Goal: Find specific page/section: Find specific page/section

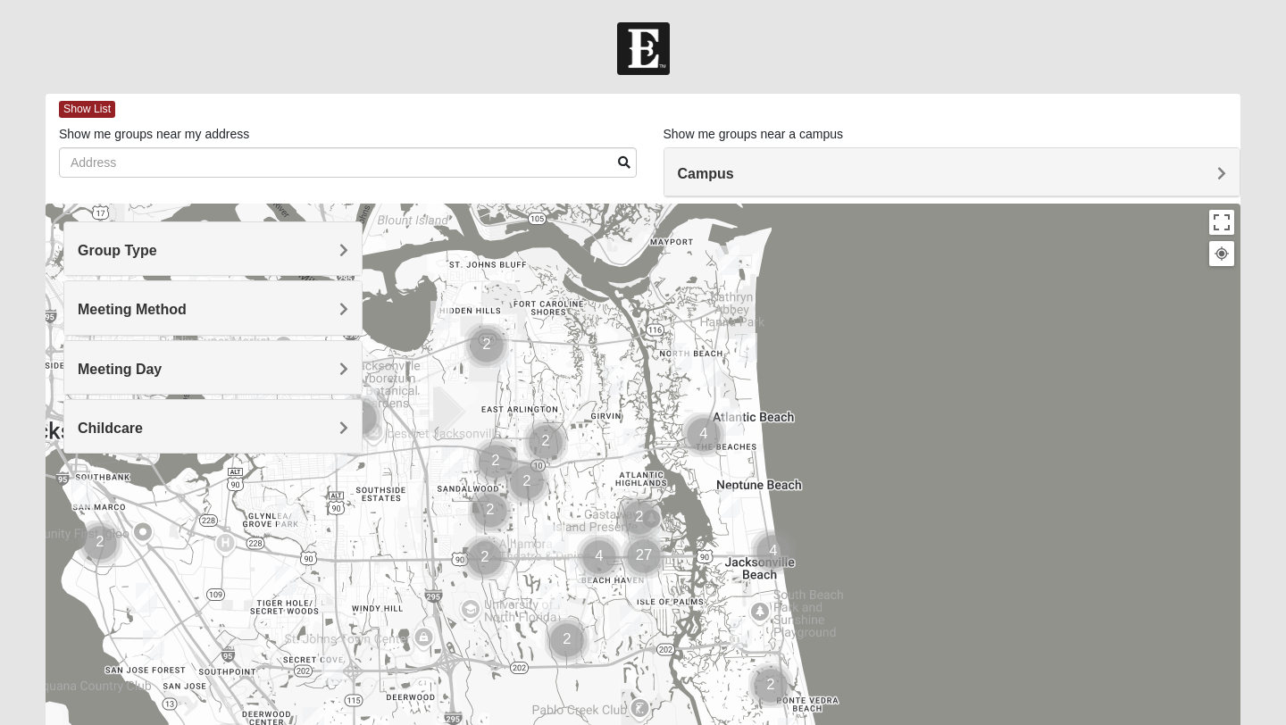
click at [833, 177] on h4 "Campus" at bounding box center [952, 173] width 549 height 17
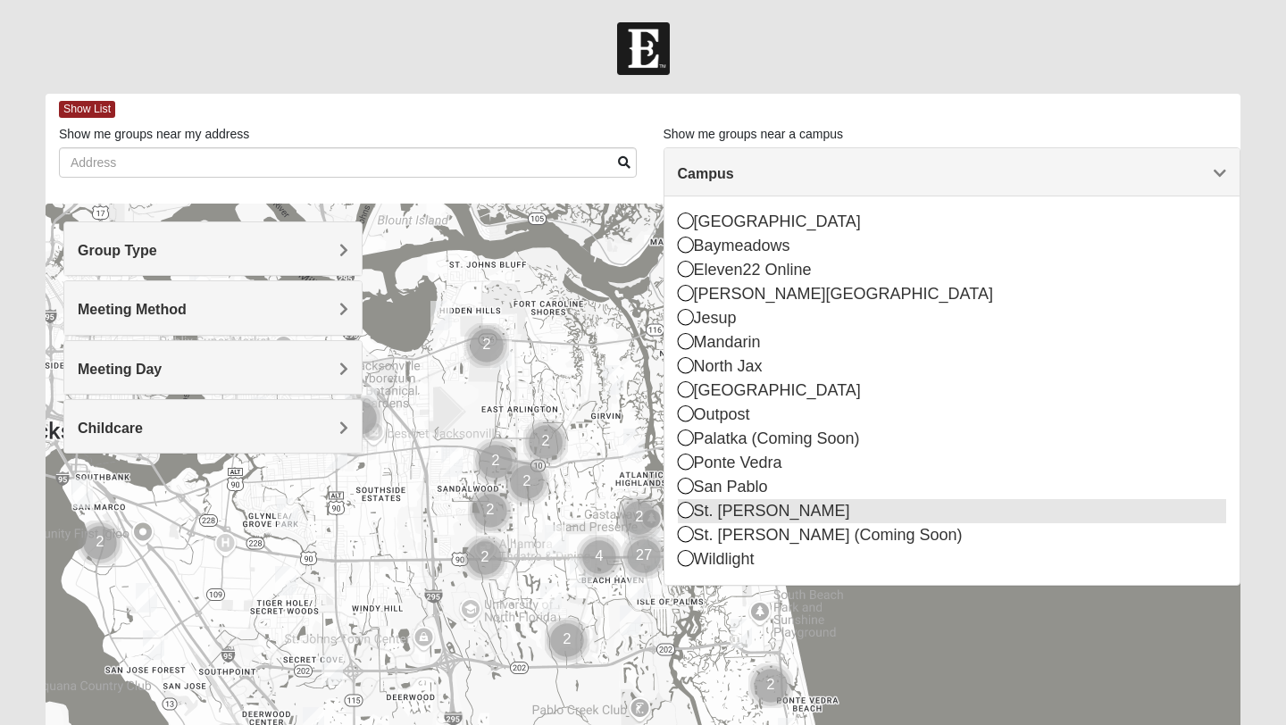
click at [689, 514] on icon at bounding box center [686, 510] width 16 height 16
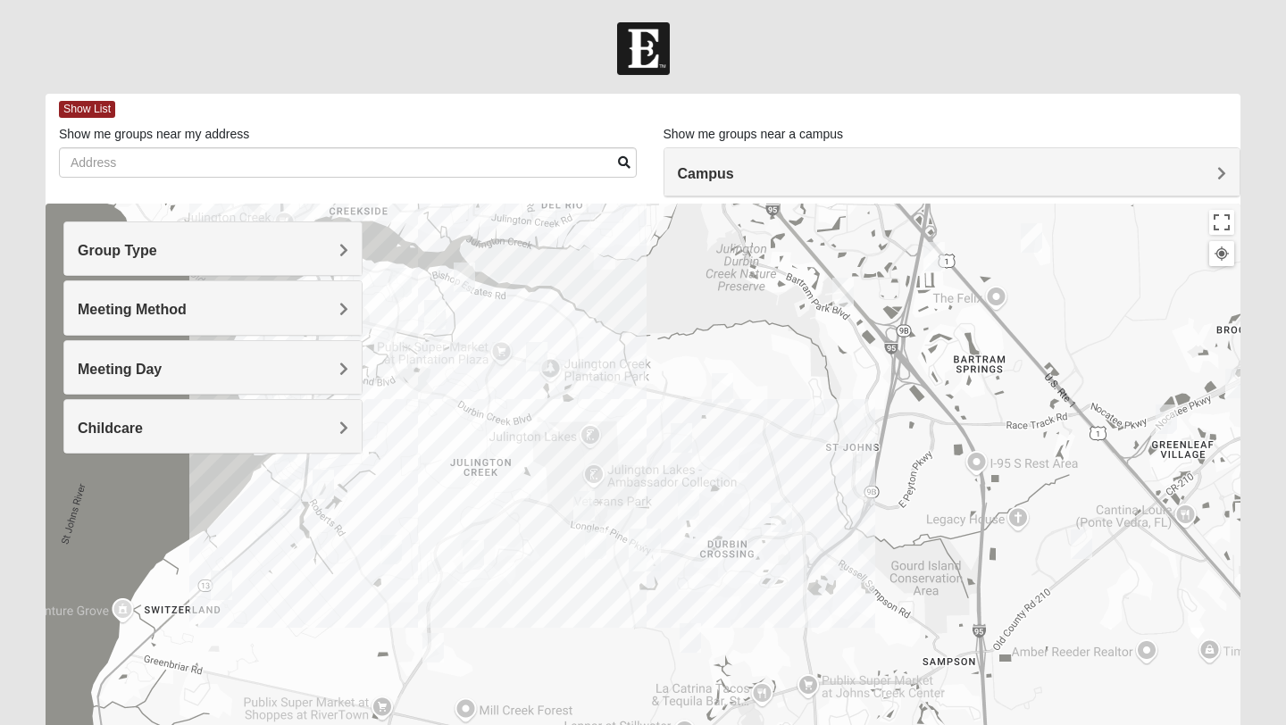
click at [344, 240] on div "Group Type" at bounding box center [212, 248] width 297 height 53
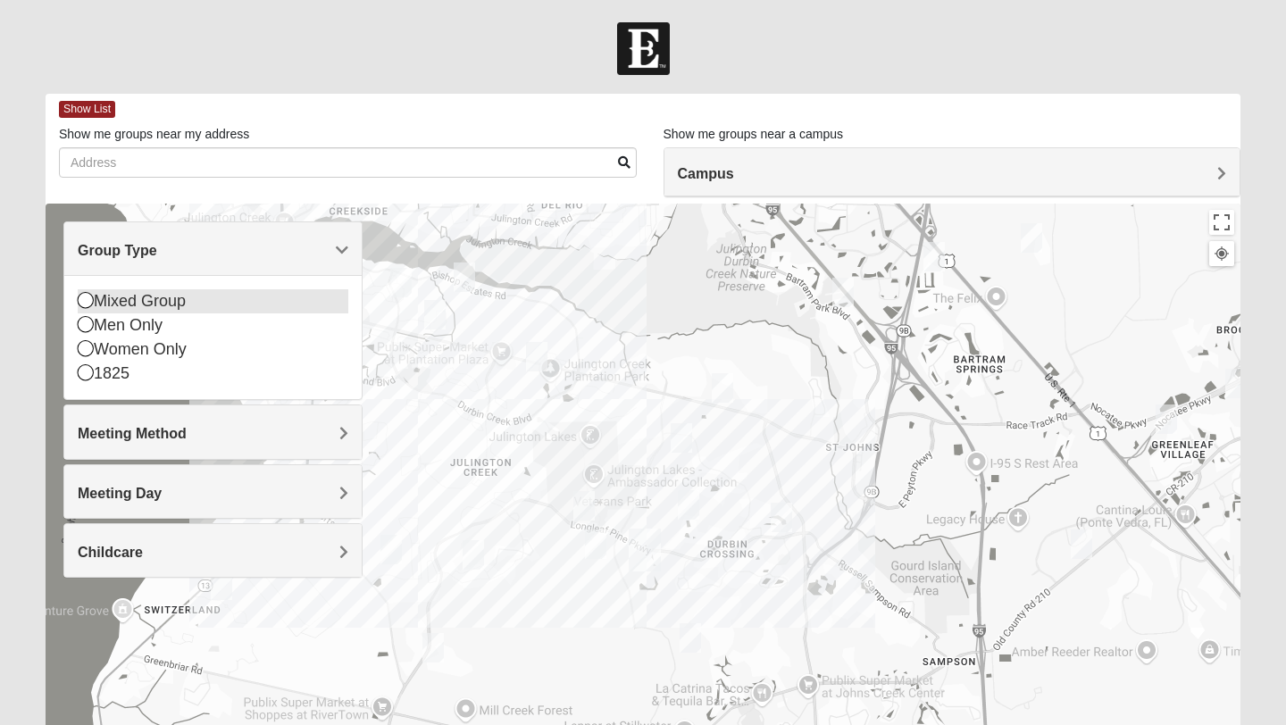
click at [141, 307] on div "Mixed Group" at bounding box center [213, 301] width 271 height 24
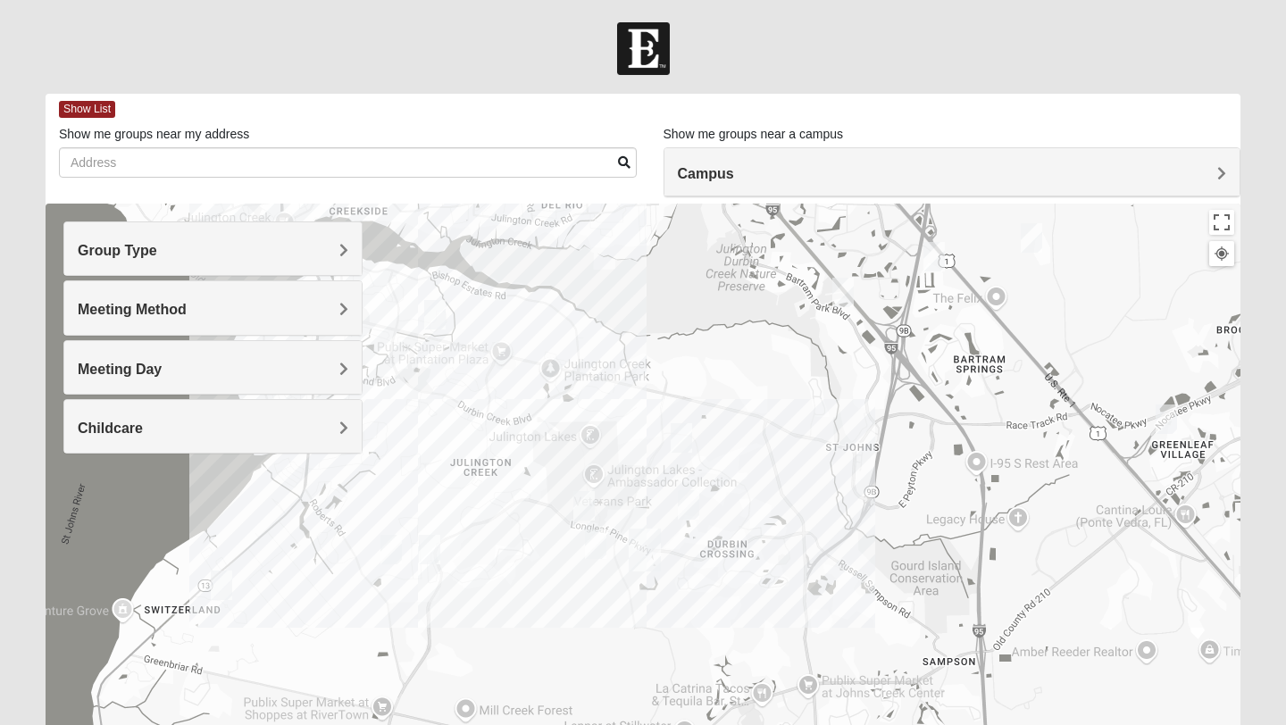
click at [331, 307] on h4 "Meeting Method" at bounding box center [213, 309] width 271 height 17
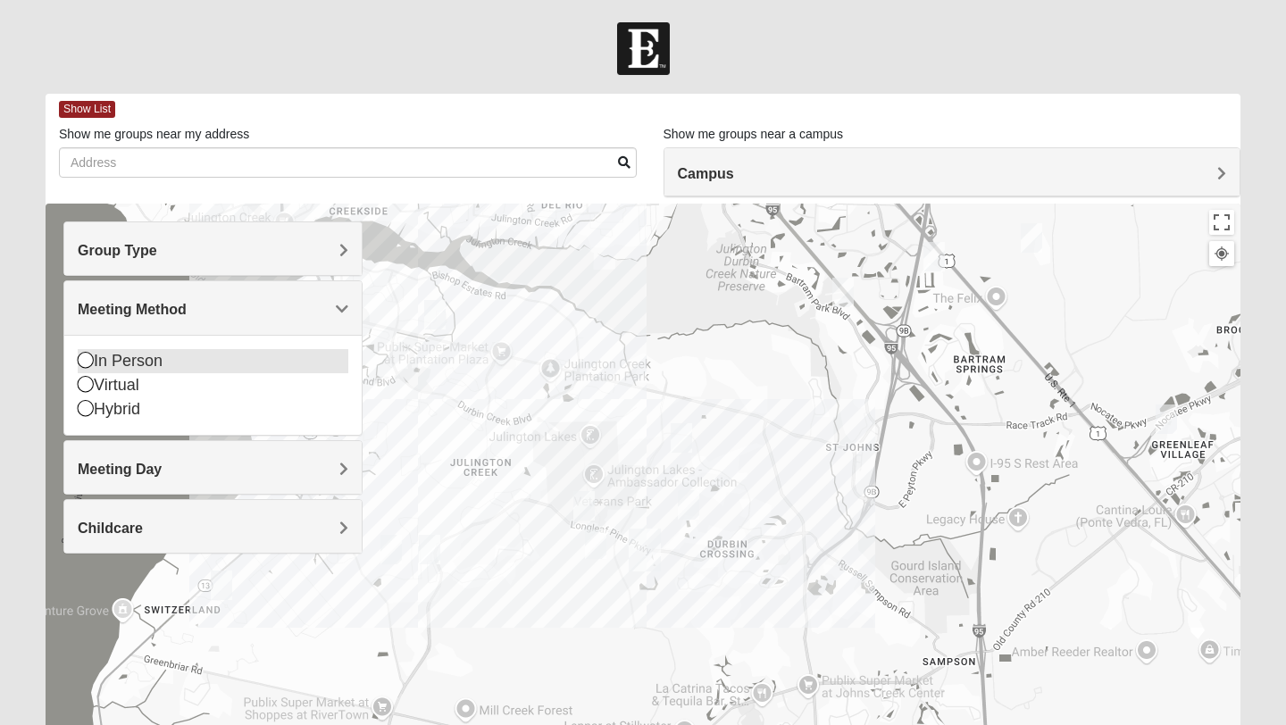
click at [207, 356] on div "In Person" at bounding box center [213, 361] width 271 height 24
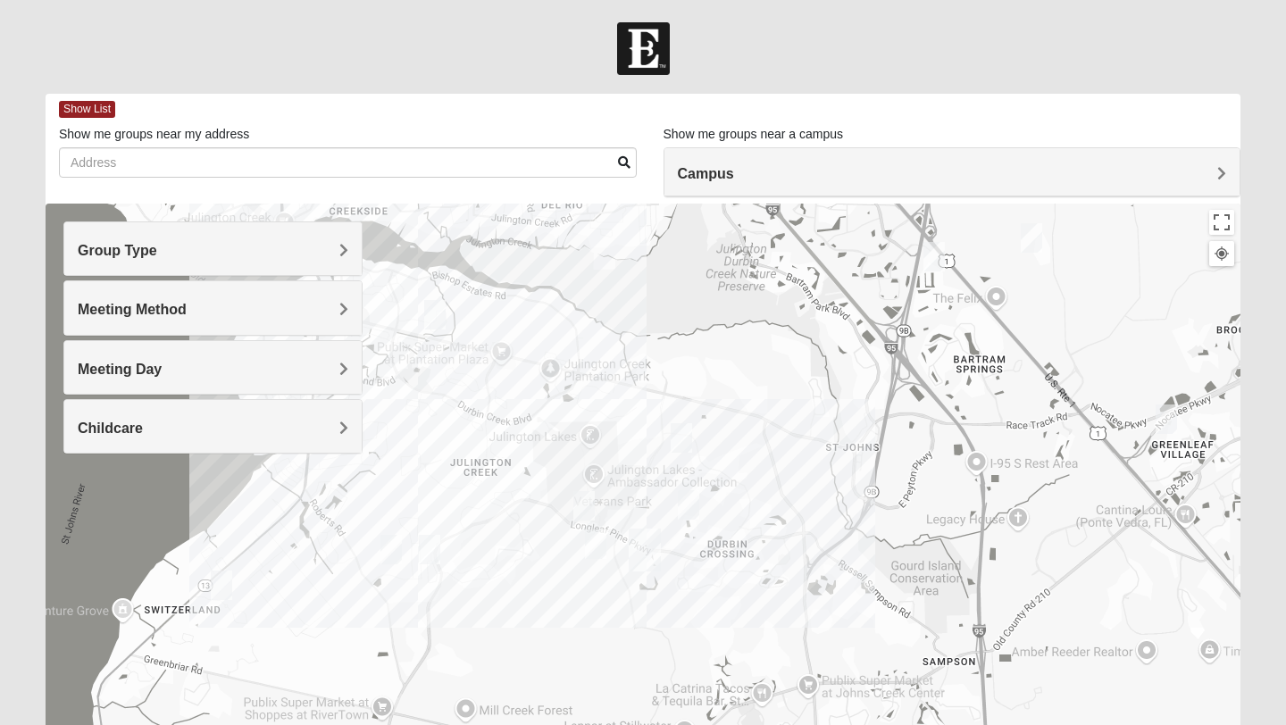
click at [590, 547] on img "Mixed Parks 32259" at bounding box center [595, 544] width 21 height 29
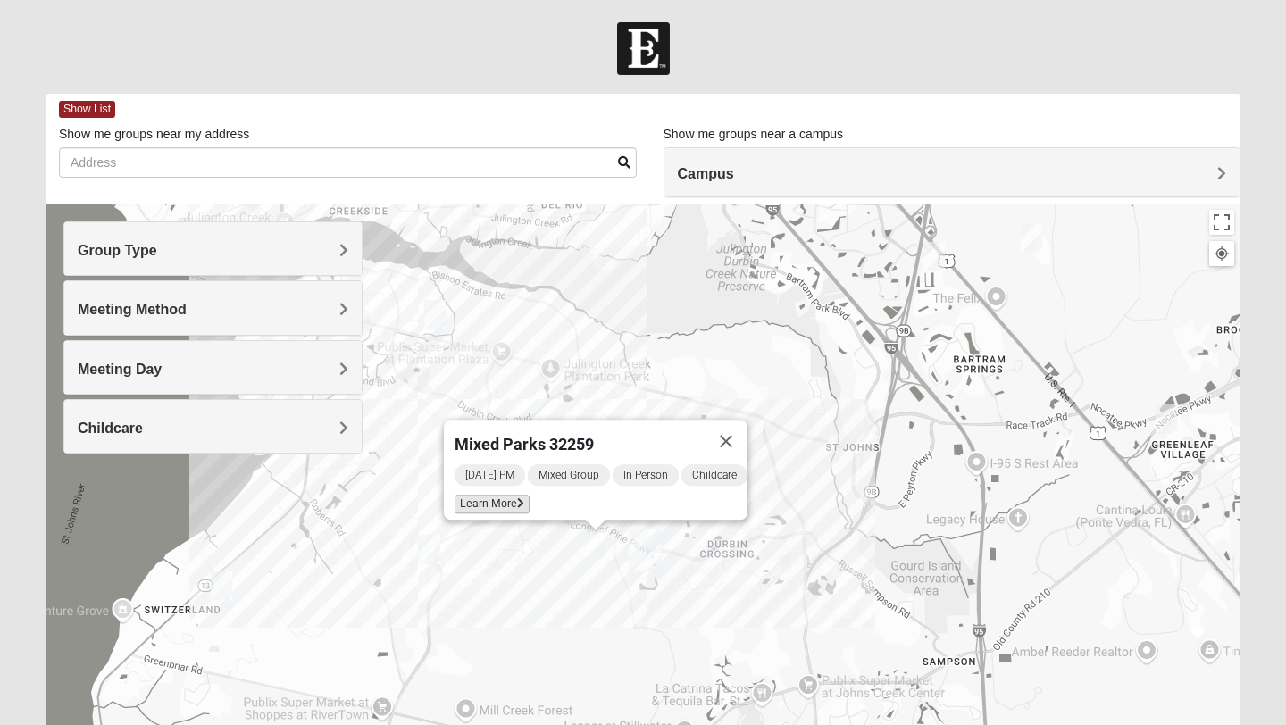
click at [517, 498] on icon at bounding box center [520, 503] width 7 height 11
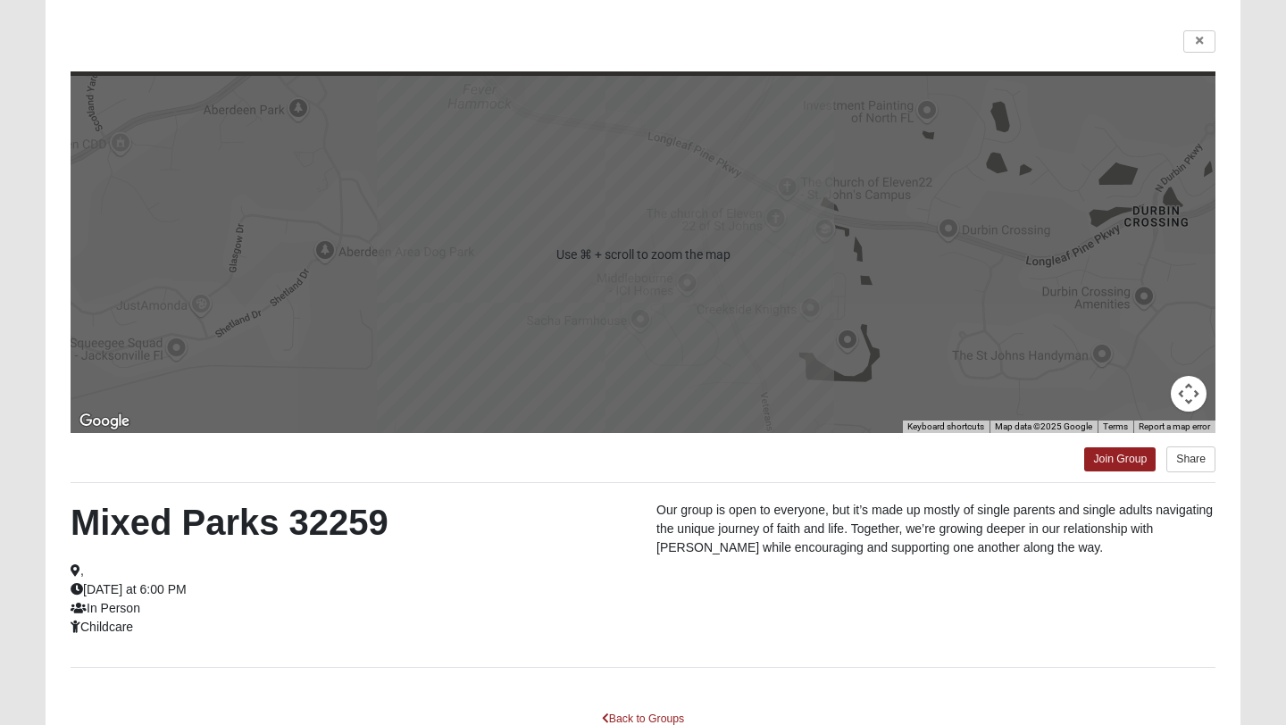
scroll to position [122, 0]
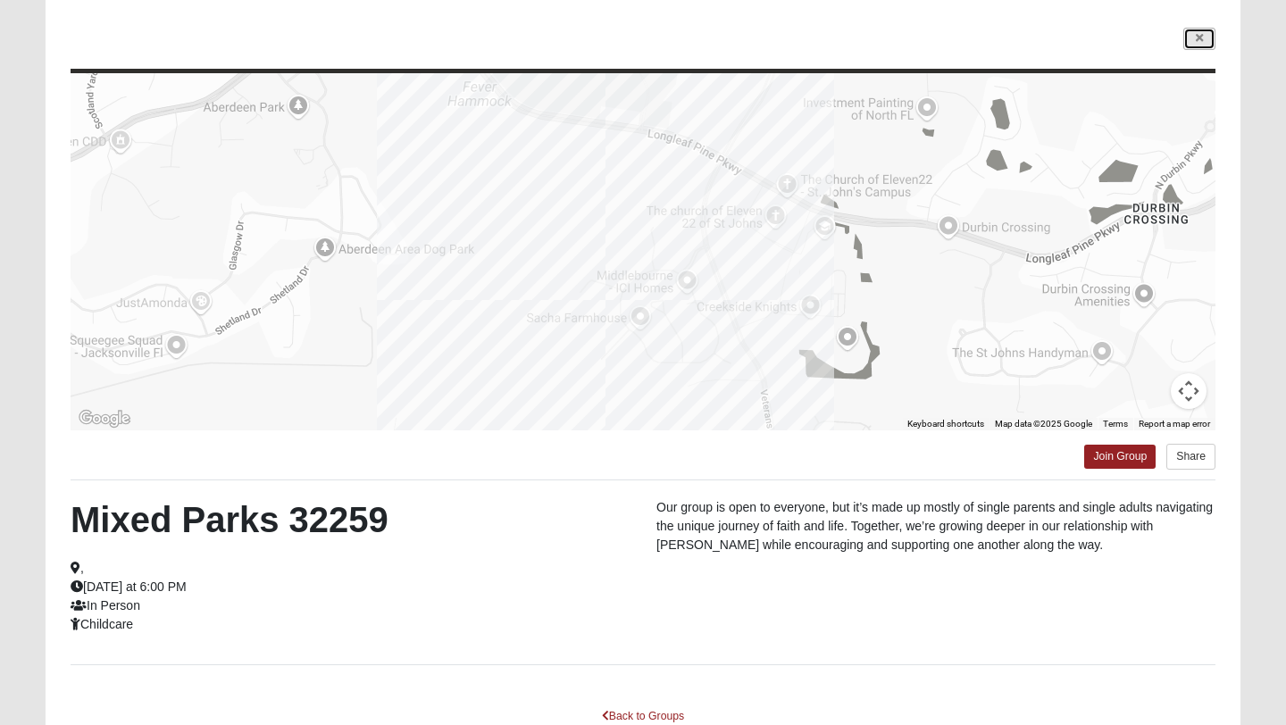
click at [1193, 44] on link at bounding box center [1200, 39] width 32 height 22
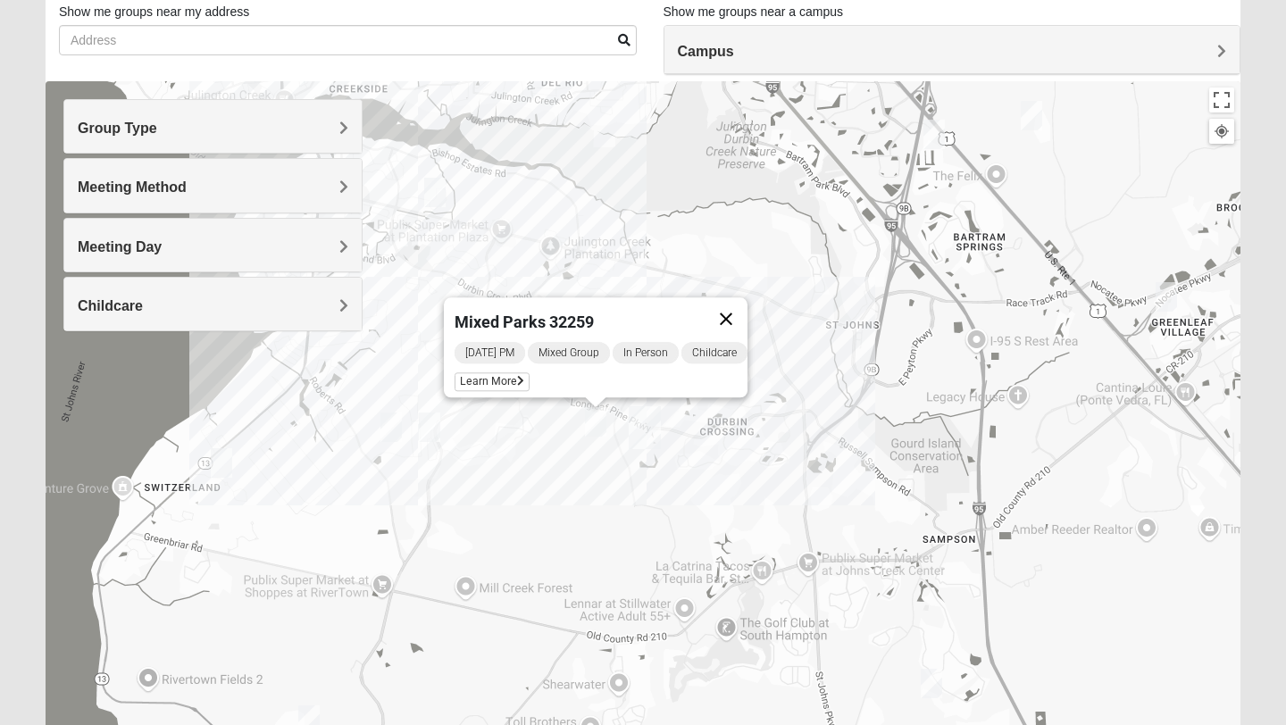
click at [733, 308] on button "Close" at bounding box center [726, 318] width 43 height 43
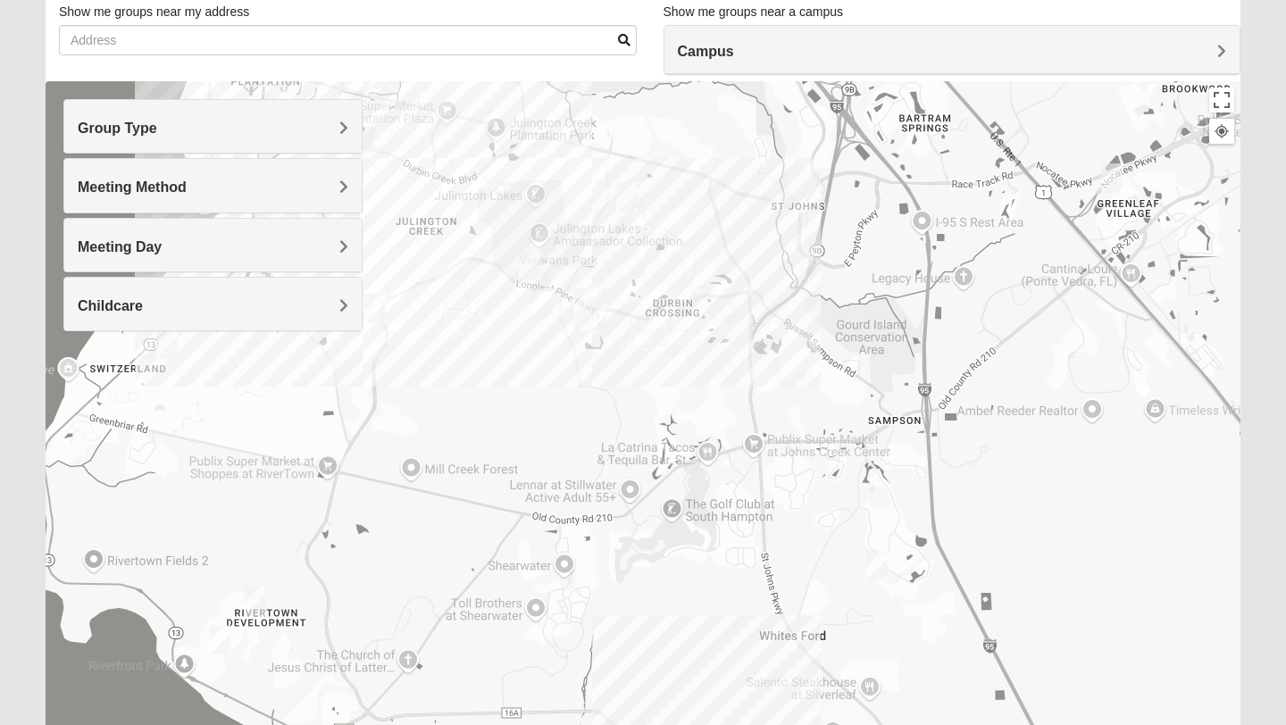
drag, startPoint x: 785, startPoint y: 584, endPoint x: 717, endPoint y: 440, distance: 159.8
click at [718, 437] on div at bounding box center [643, 438] width 1195 height 715
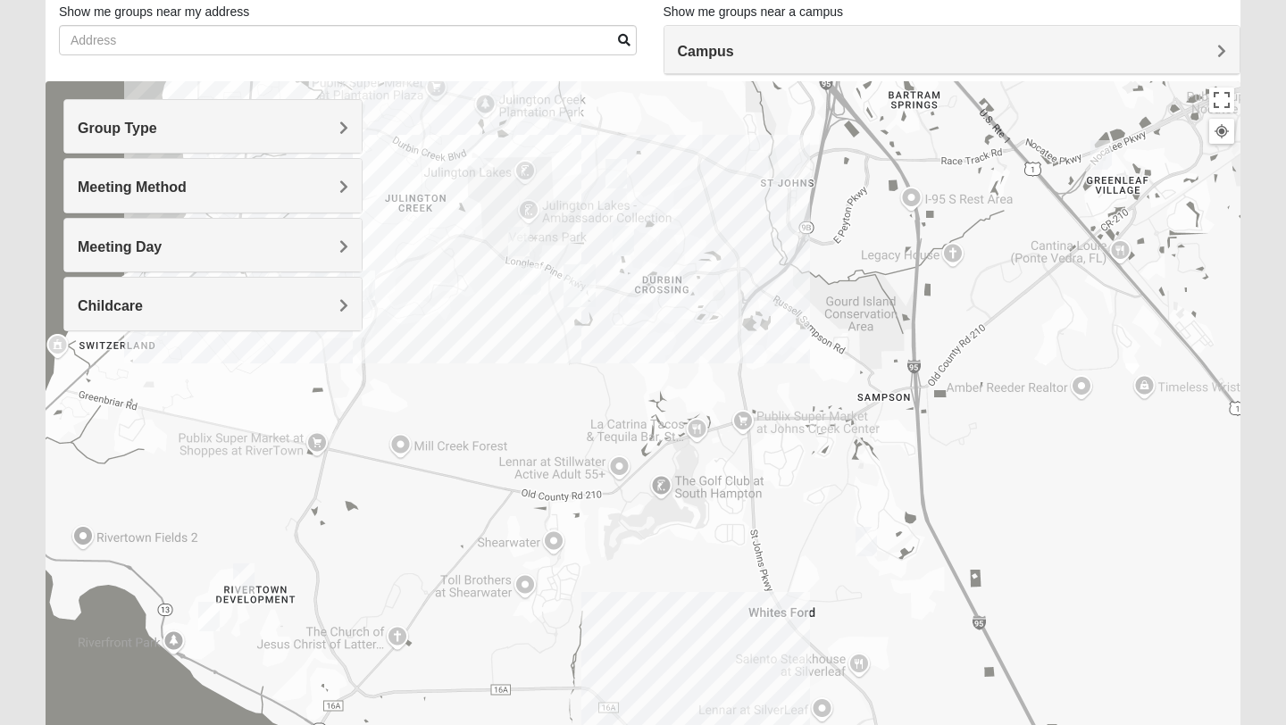
click at [858, 545] on img "Mixed Stevens 32092" at bounding box center [866, 541] width 21 height 29
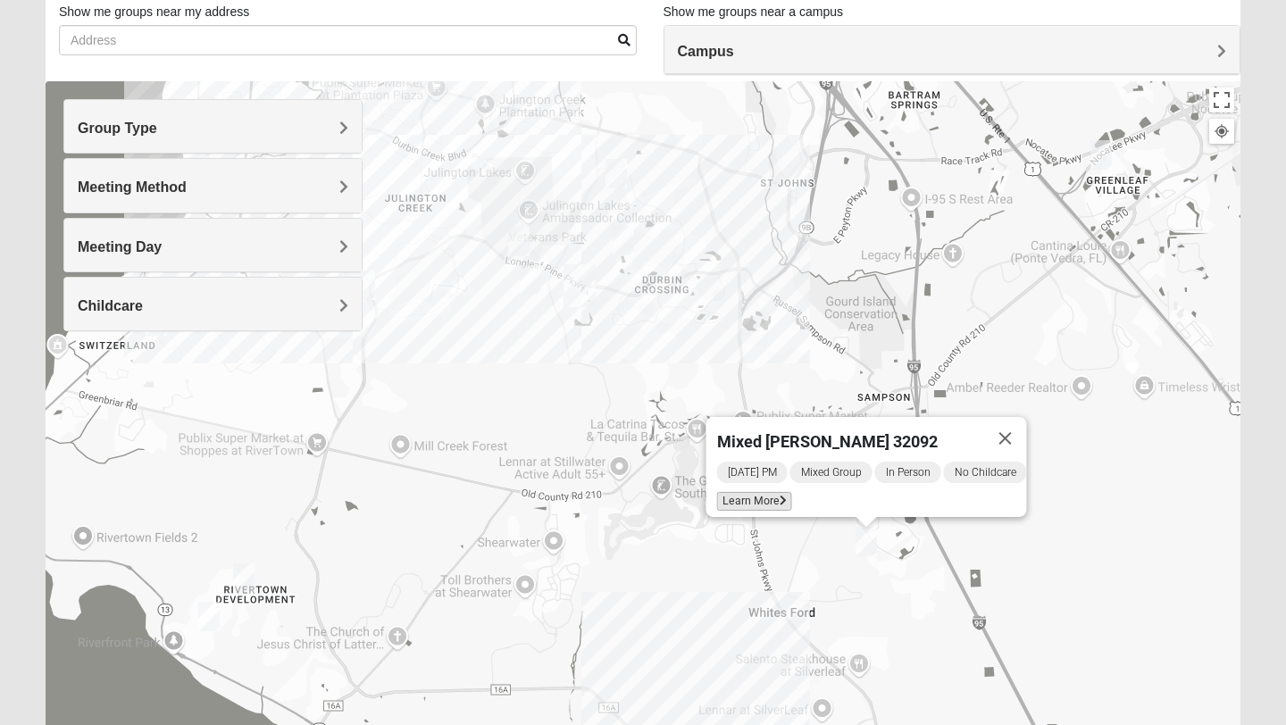
click at [741, 494] on span "Learn More" at bounding box center [754, 501] width 75 height 19
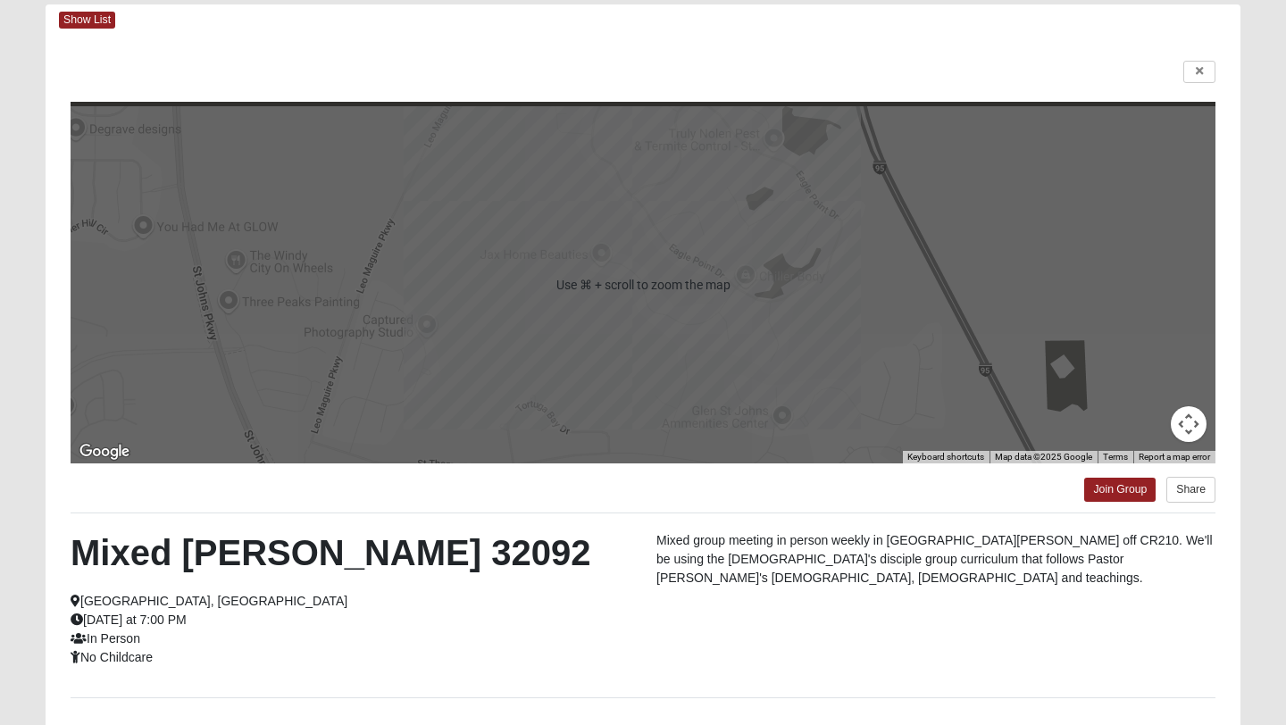
scroll to position [0, 0]
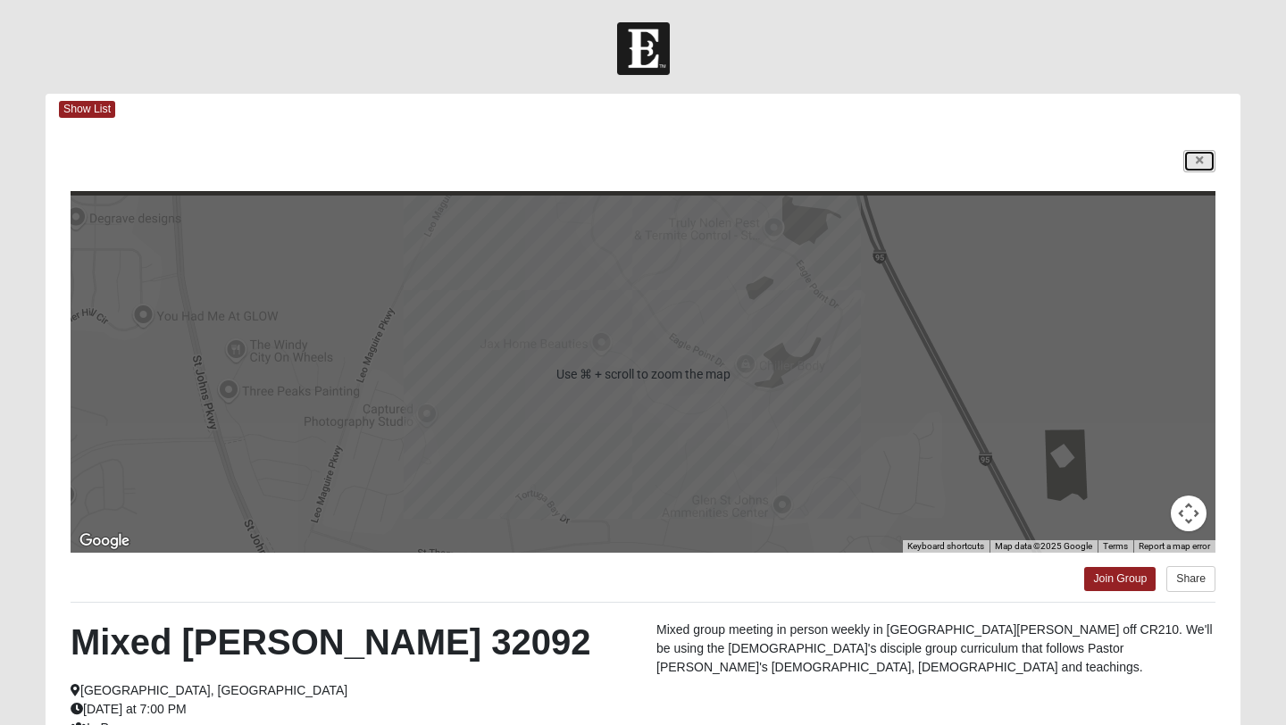
click at [1197, 168] on link at bounding box center [1200, 161] width 32 height 22
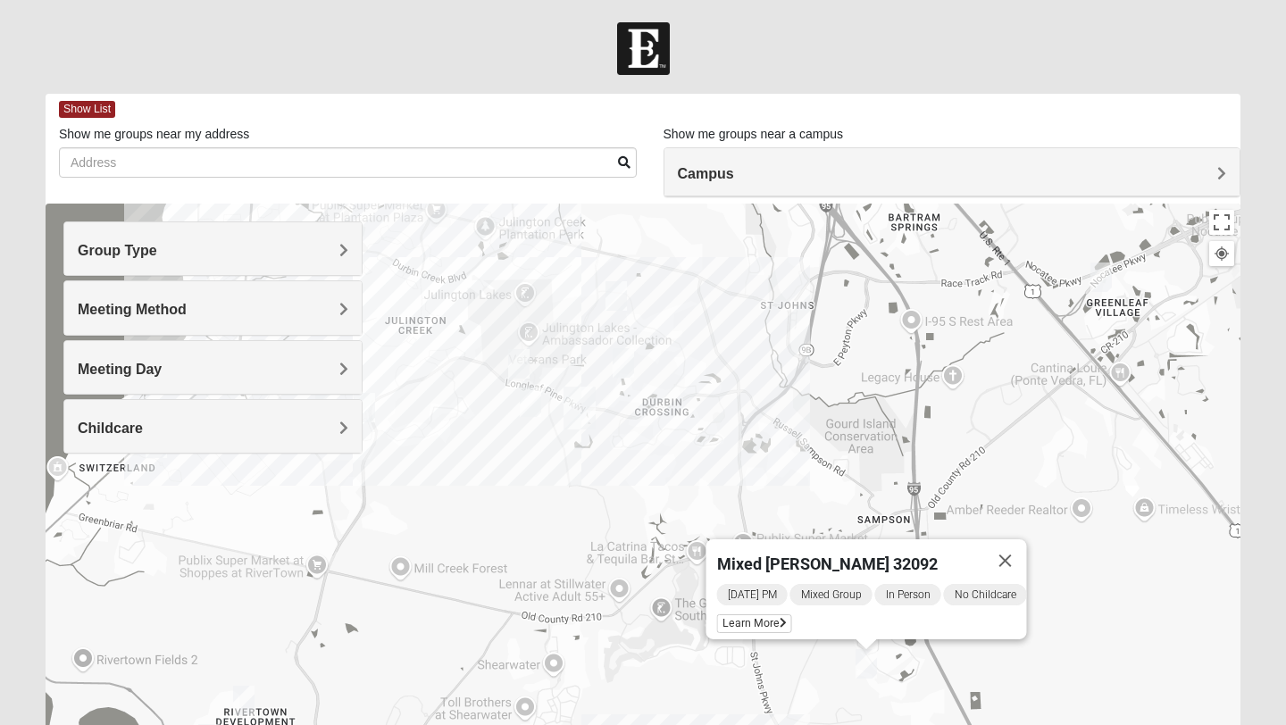
click at [306, 370] on h4 "Meeting Day" at bounding box center [213, 369] width 271 height 17
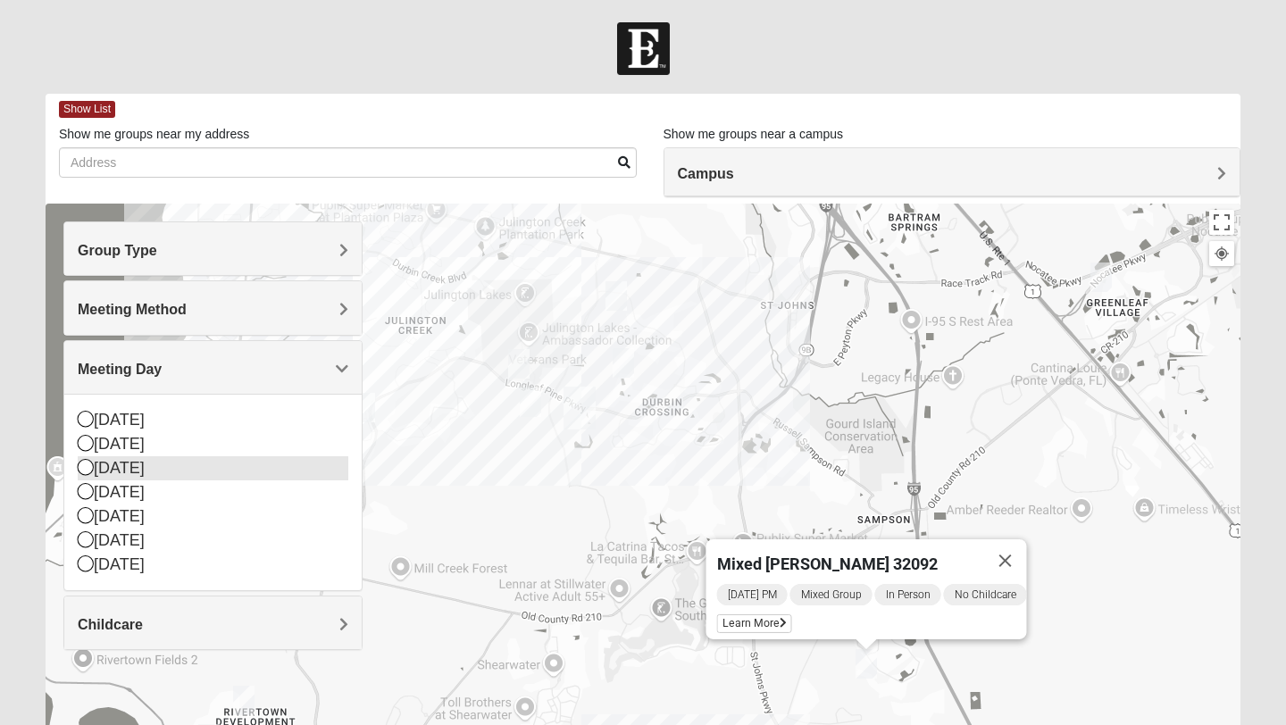
click at [81, 462] on icon at bounding box center [86, 467] width 16 height 16
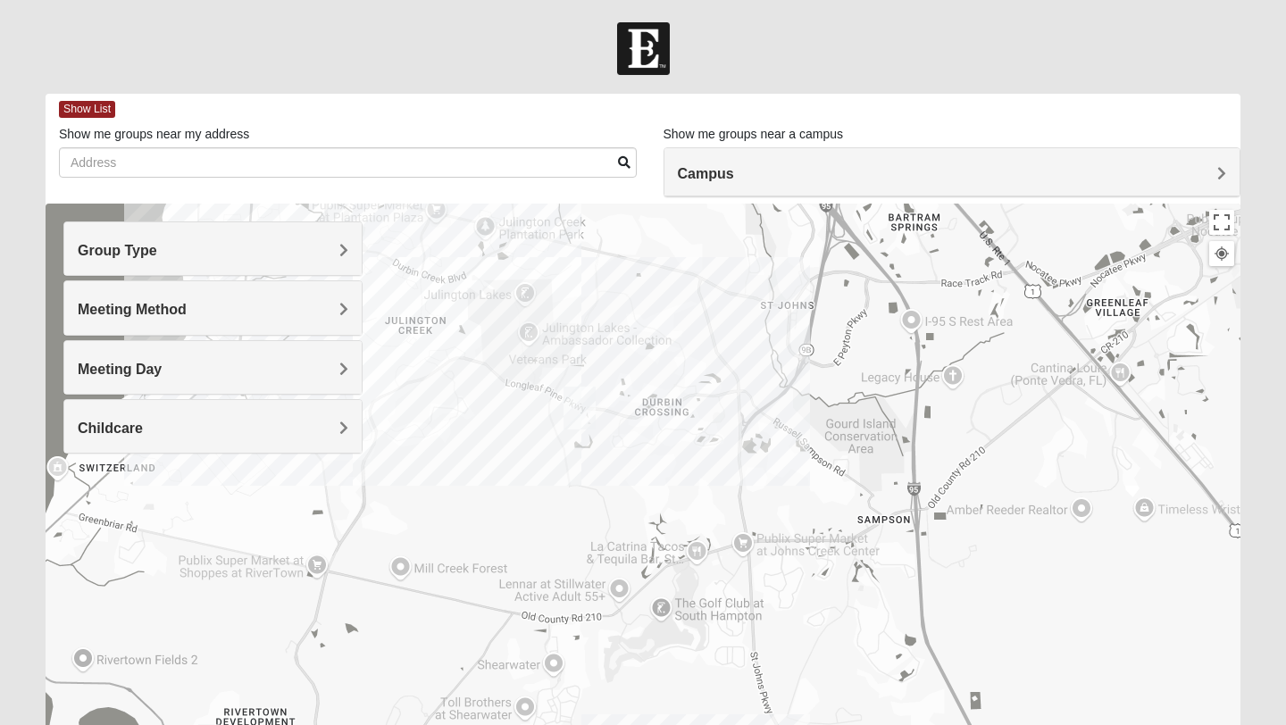
click at [333, 376] on h4 "Meeting Day" at bounding box center [213, 369] width 271 height 17
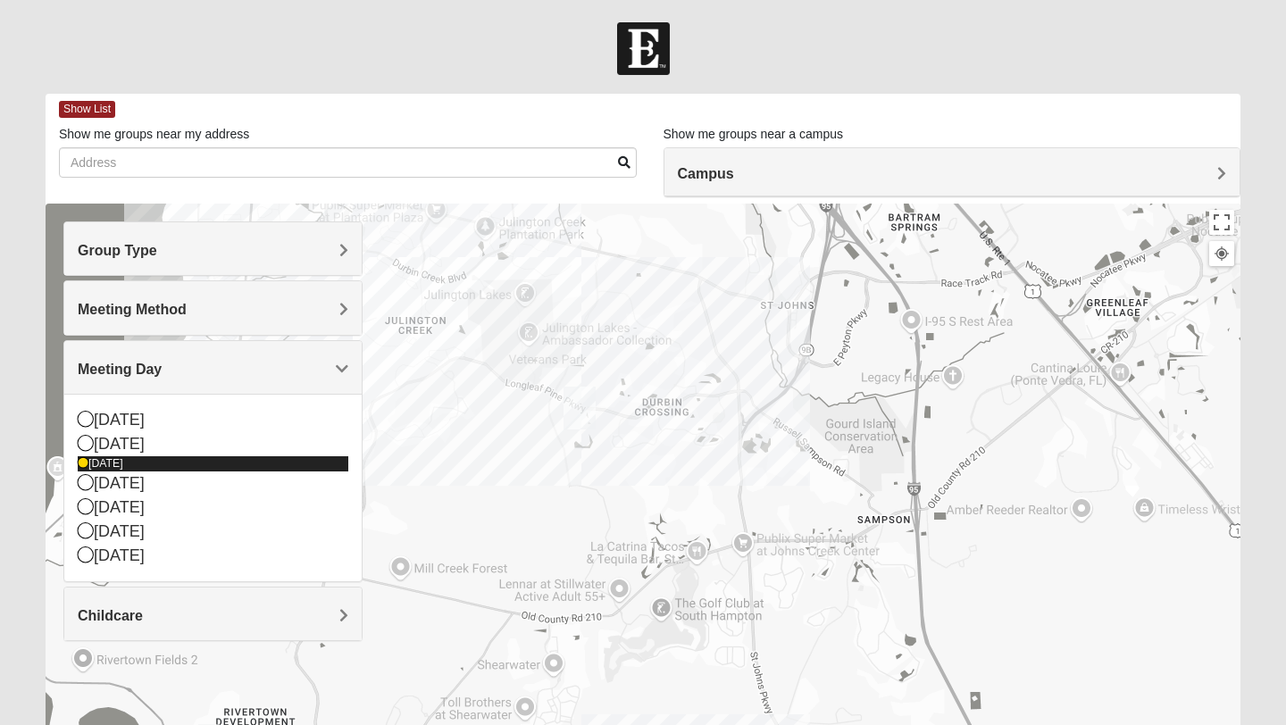
click at [86, 465] on icon at bounding box center [83, 463] width 11 height 11
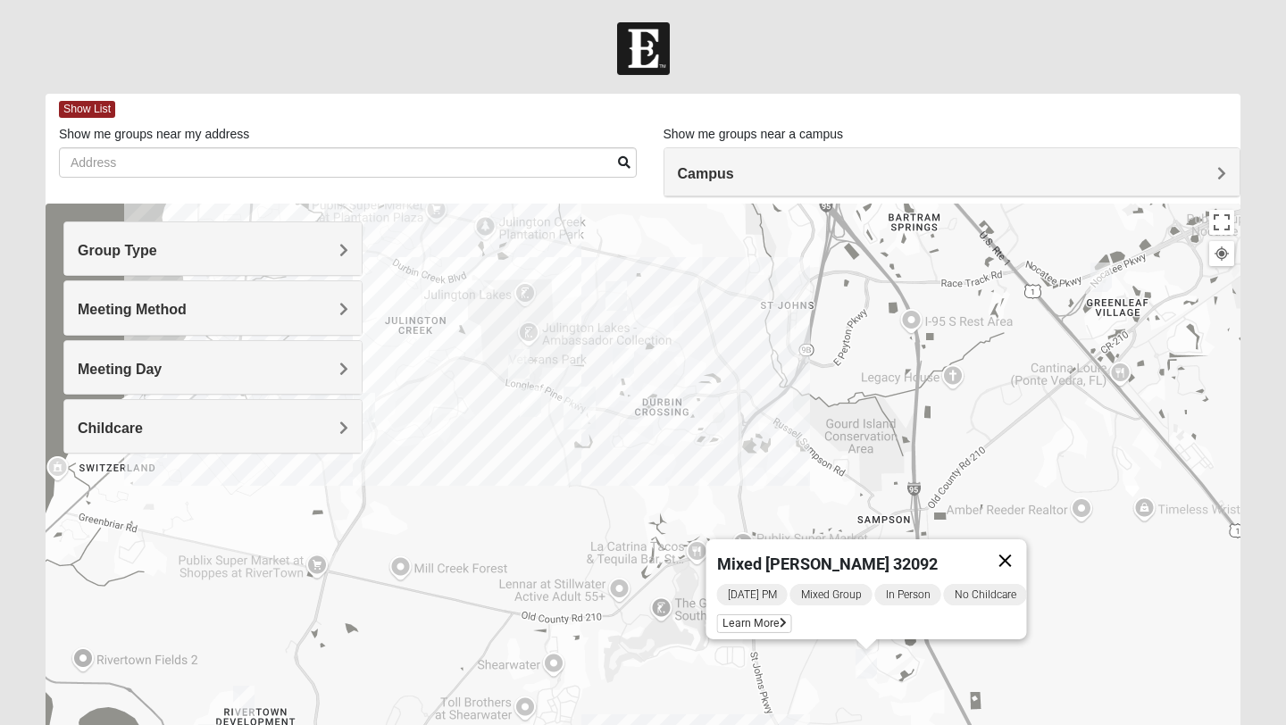
click at [1027, 554] on button "Close" at bounding box center [1005, 561] width 43 height 43
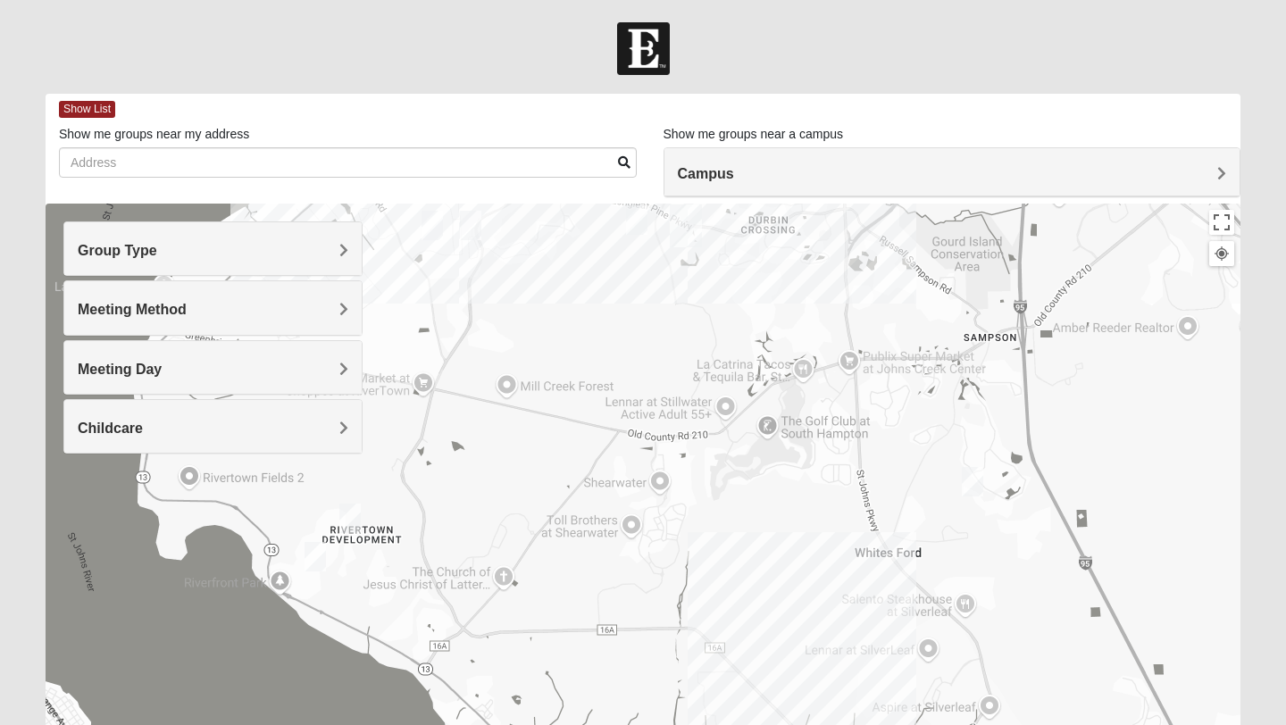
drag, startPoint x: 667, startPoint y: 494, endPoint x: 771, endPoint y: 310, distance: 211.2
click at [771, 310] on div at bounding box center [643, 561] width 1195 height 715
click at [352, 520] on img "Mixed Hunt 32259" at bounding box center [349, 518] width 21 height 29
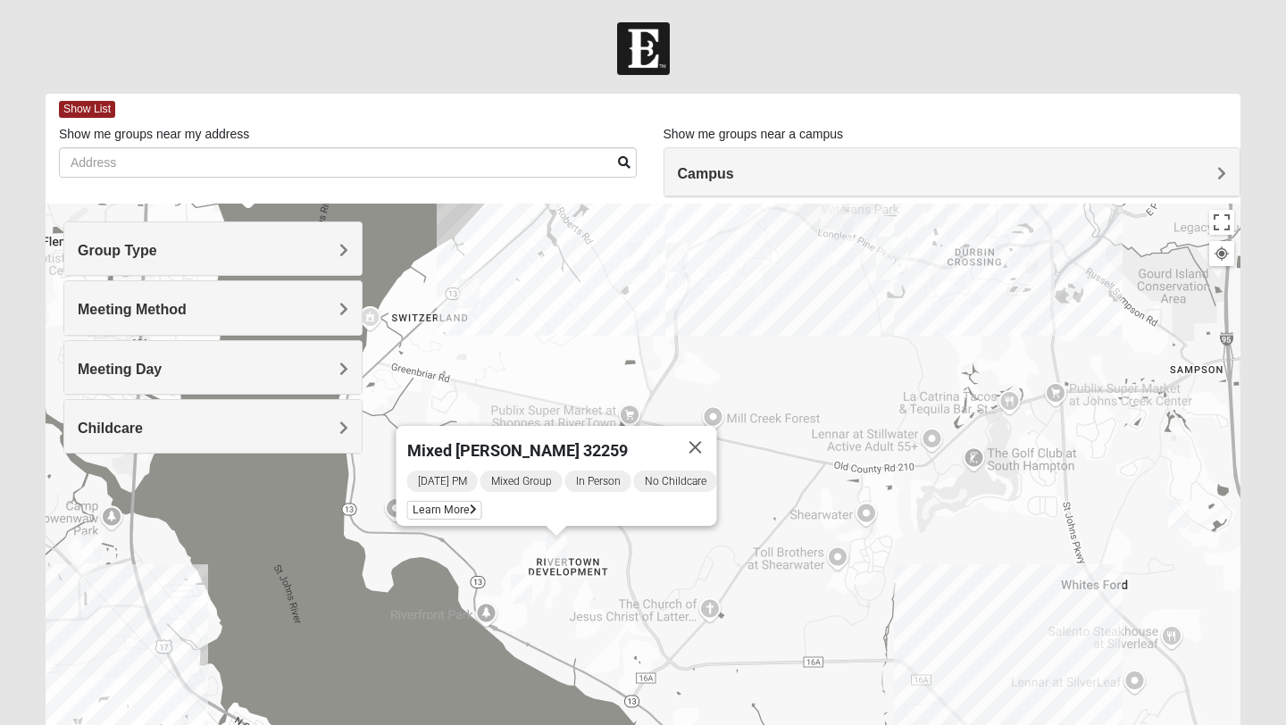
drag, startPoint x: 564, startPoint y: 573, endPoint x: 783, endPoint y: 605, distance: 222.1
click at [783, 605] on div "Mixed [PERSON_NAME] 32259 [DATE] PM Mixed Group In Person No Childcare Learn Mo…" at bounding box center [643, 561] width 1195 height 715
click at [446, 501] on span "Learn More" at bounding box center [444, 510] width 75 height 19
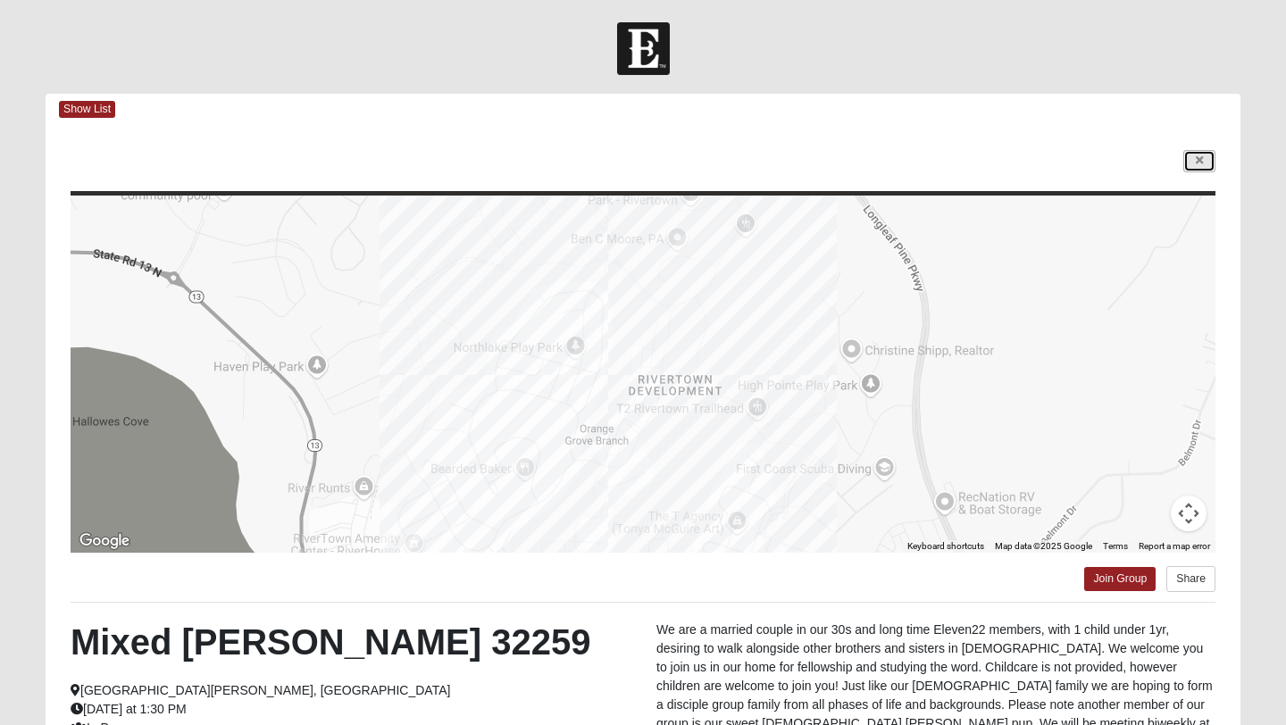
click at [1210, 170] on link at bounding box center [1200, 161] width 32 height 22
